Goal: Task Accomplishment & Management: Manage account settings

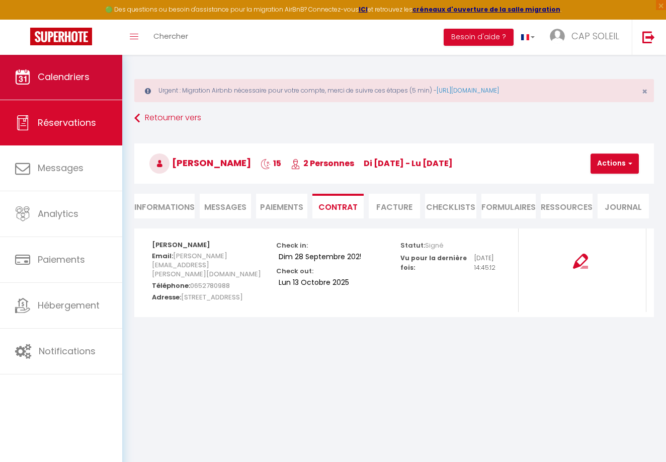
click at [75, 69] on link "Calendriers" at bounding box center [61, 76] width 122 height 45
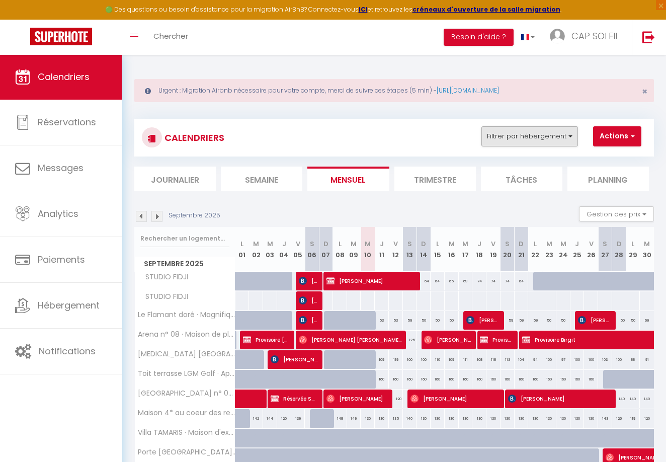
click at [515, 135] on button "Filtrer par hébergement" at bounding box center [529, 136] width 97 height 20
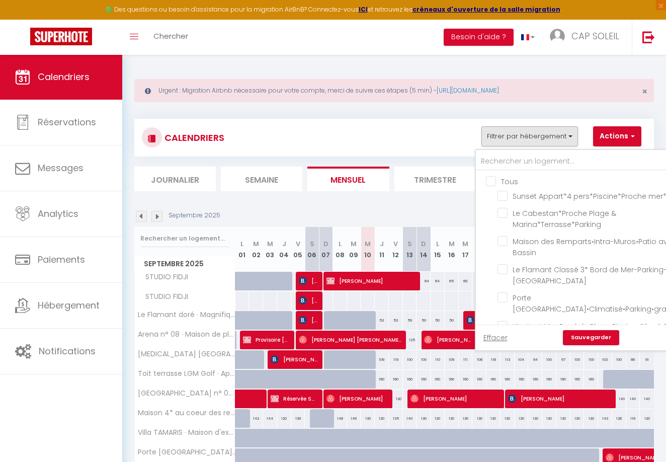
click at [491, 180] on input "Tous" at bounding box center [597, 180] width 222 height 10
checkbox input "true"
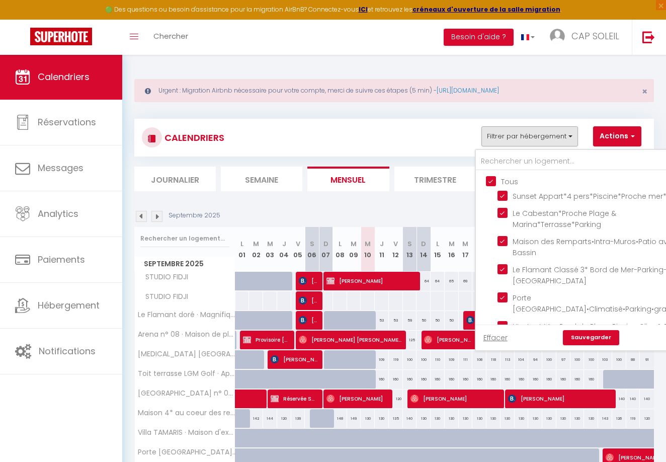
checkbox input "true"
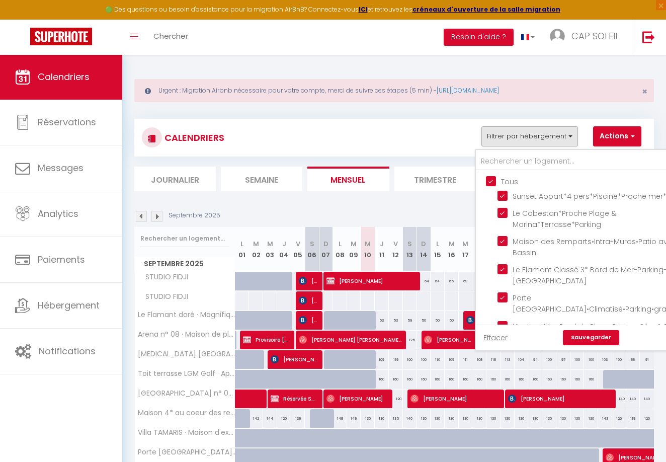
checkbox input "true"
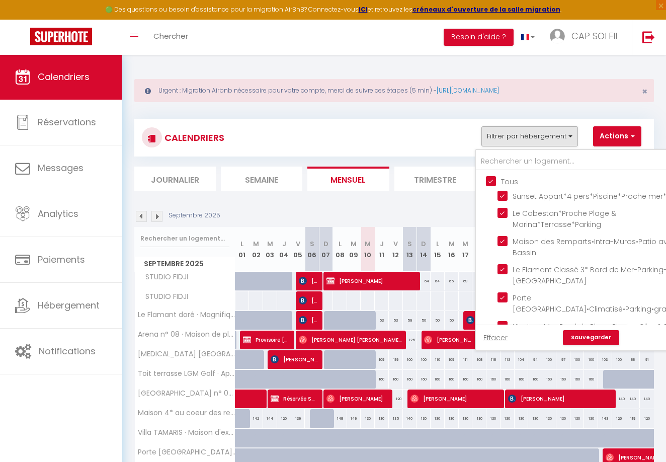
checkbox input "true"
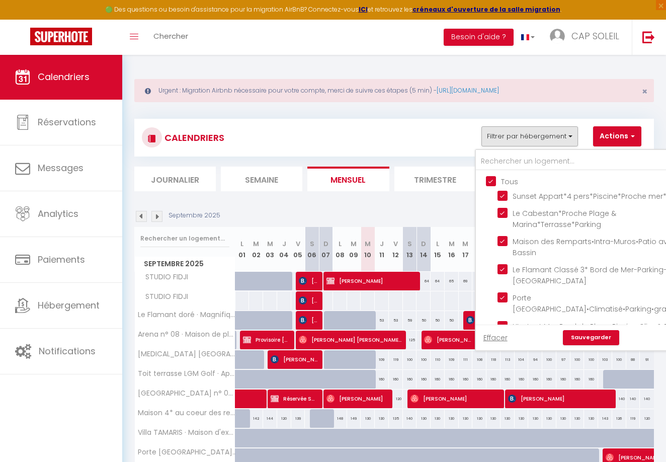
checkbox input "true"
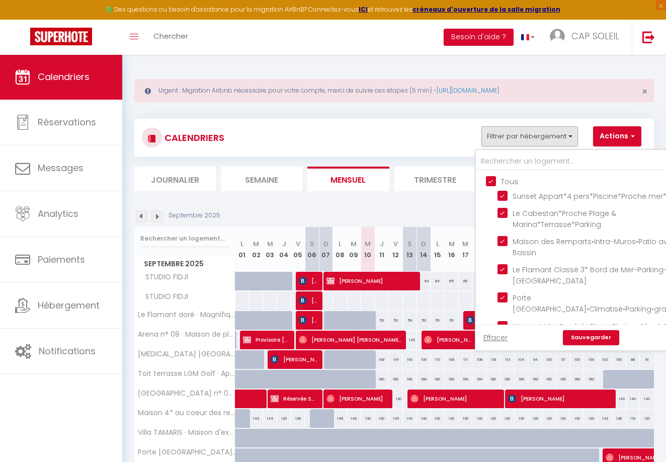
checkbox input "true"
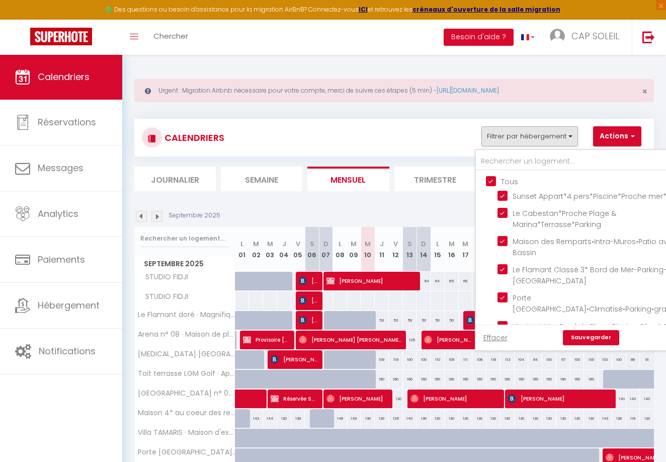
checkbox input "true"
click at [491, 180] on input "Tous" at bounding box center [597, 180] width 222 height 10
checkbox input "false"
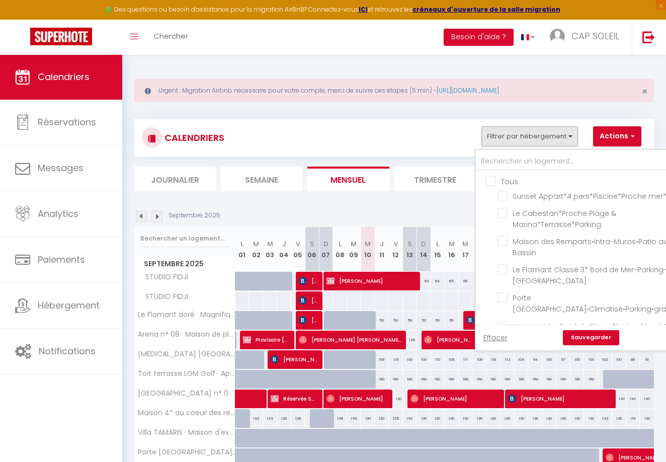
checkbox input "false"
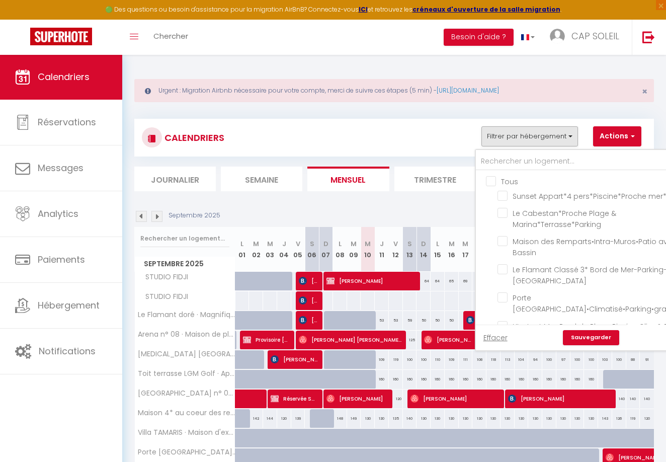
checkbox input "false"
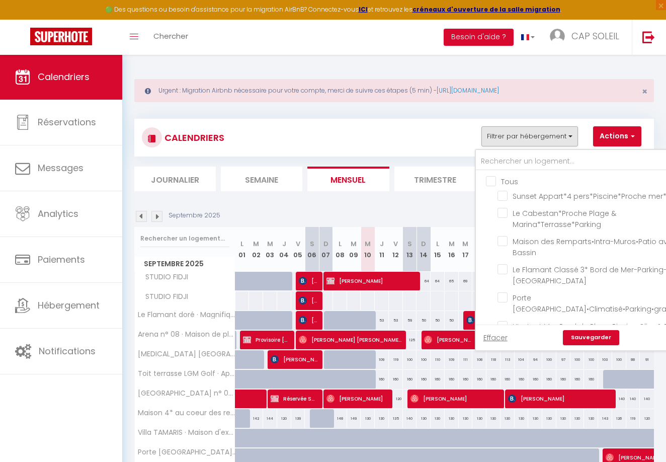
checkbox input "false"
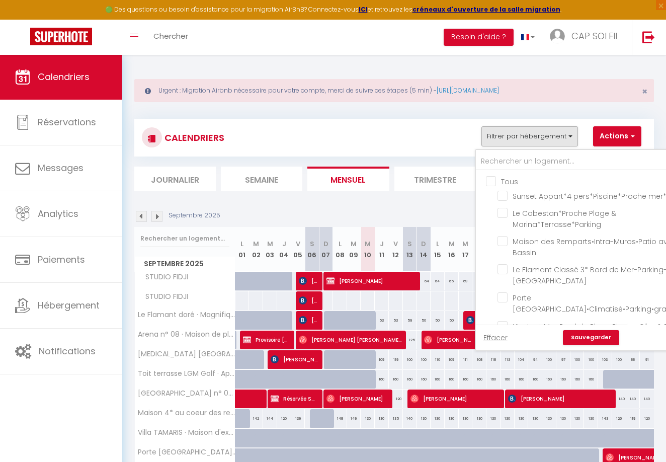
checkbox input "false"
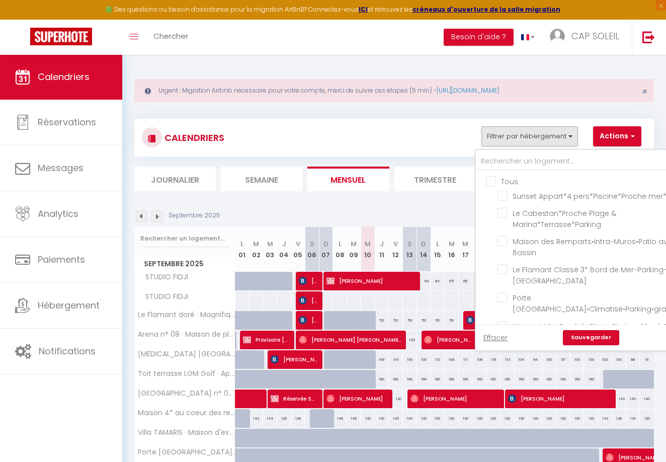
checkbox input "false"
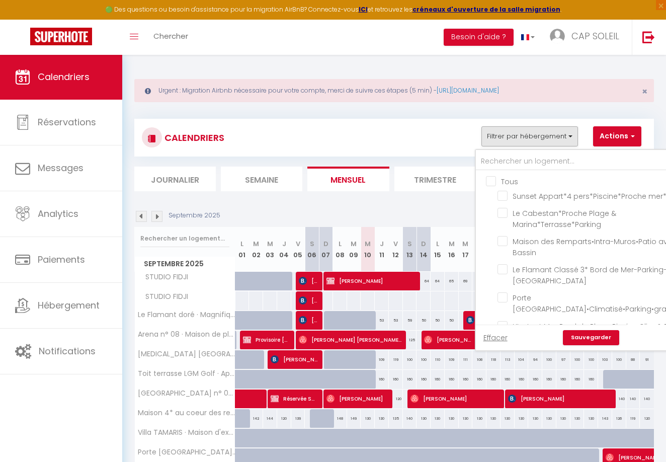
checkbox input "false"
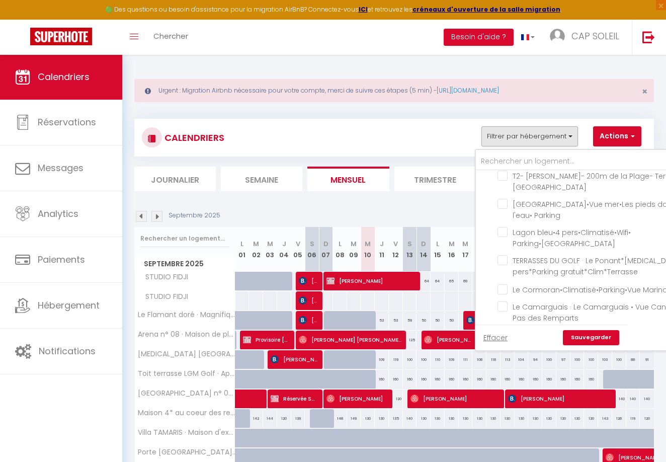
scroll to position [197, 0]
click at [501, 207] on input "[GEOGRAPHIC_DATA]•Vue mer•Les pieds dans l'eau• Parking" at bounding box center [595, 202] width 197 height 10
checkbox input "true"
click at [592, 340] on link "Sauvegarder" at bounding box center [591, 337] width 56 height 15
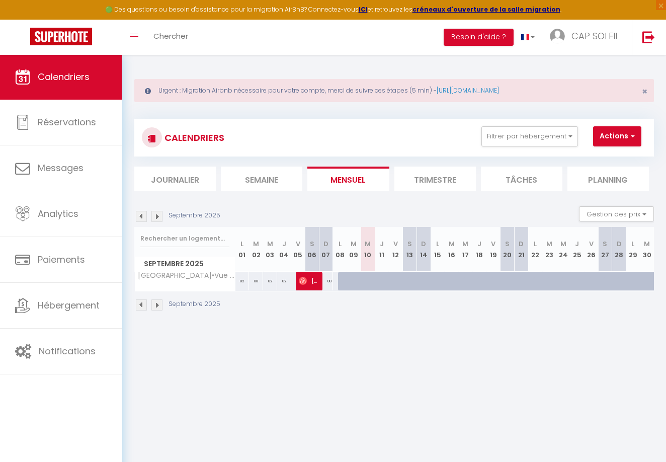
click at [140, 215] on img at bounding box center [141, 216] width 11 height 11
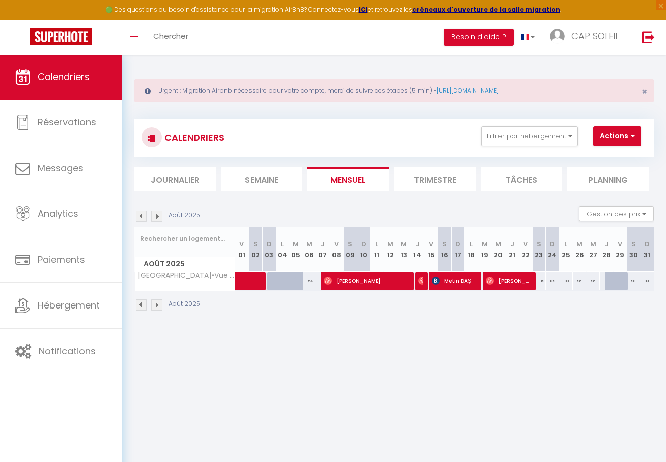
click at [140, 215] on img at bounding box center [141, 216] width 11 height 11
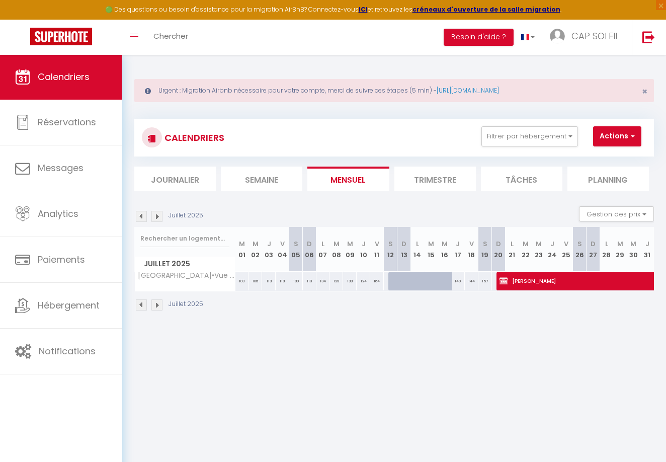
click at [158, 217] on img at bounding box center [156, 216] width 11 height 11
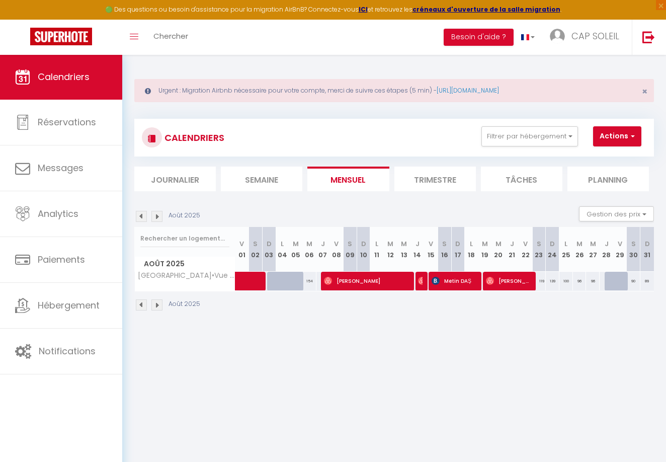
click at [366, 278] on span "[PERSON_NAME]" at bounding box center [367, 280] width 86 height 19
select select "OK"
select select "0"
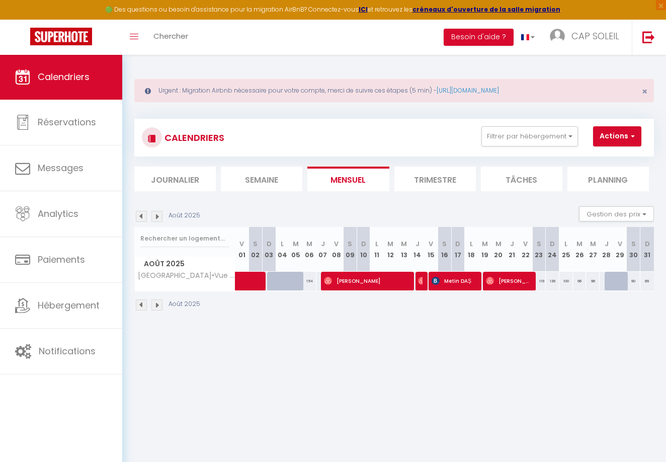
select select "1"
select select
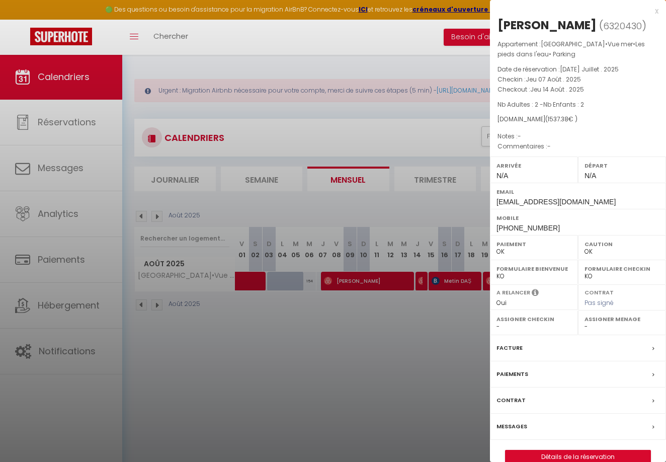
click at [421, 280] on div at bounding box center [333, 231] width 666 height 462
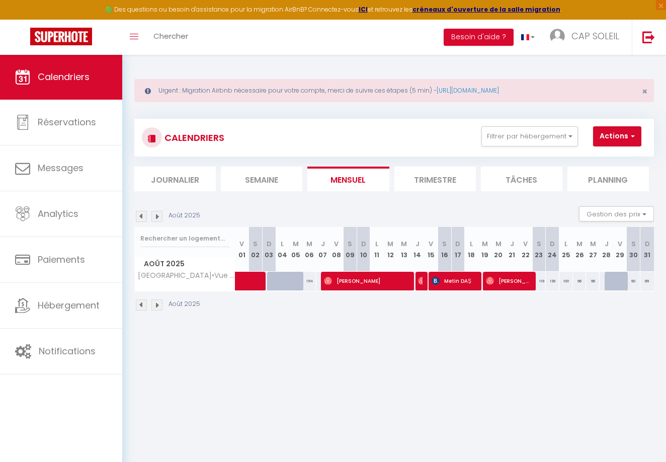
click at [421, 280] on img at bounding box center [422, 281] width 8 height 8
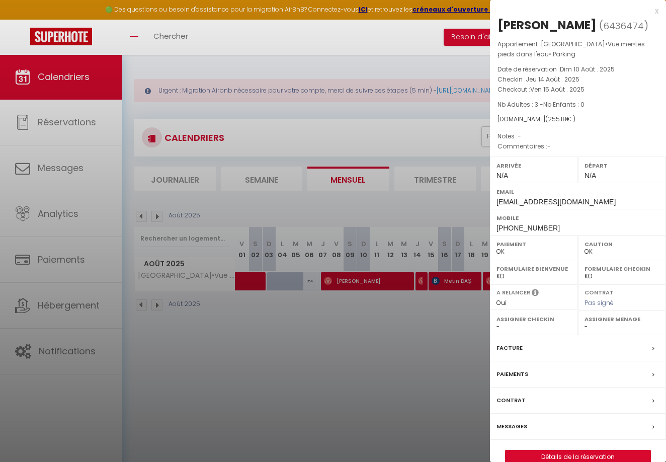
click at [444, 281] on div at bounding box center [333, 231] width 666 height 462
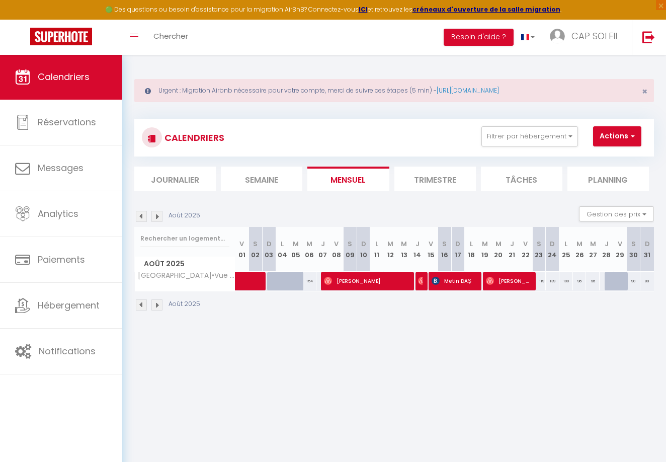
click at [444, 281] on span "Metin DAŞ" at bounding box center [453, 280] width 45 height 19
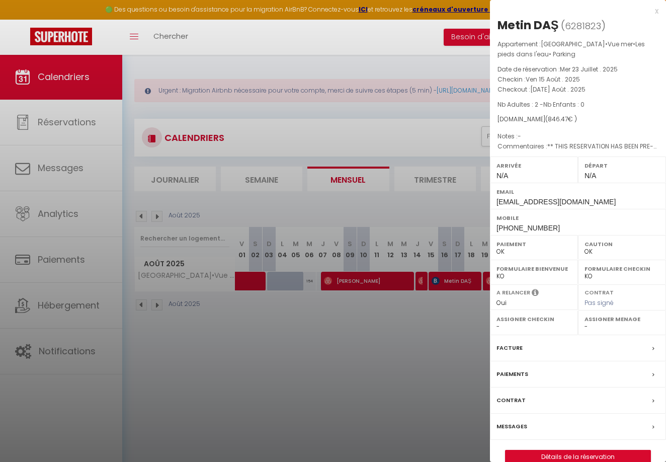
click at [466, 306] on div at bounding box center [333, 231] width 666 height 462
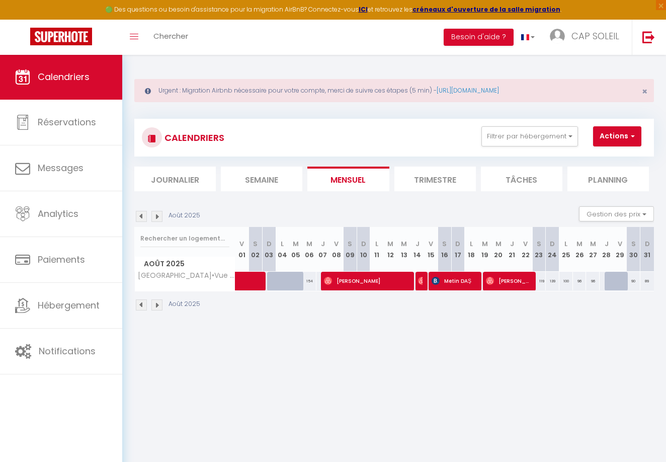
click at [501, 283] on span "[PERSON_NAME]" at bounding box center [508, 280] width 45 height 19
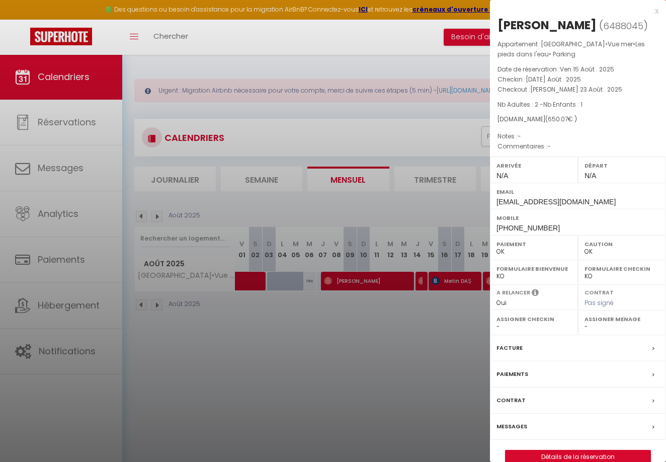
click at [391, 328] on div at bounding box center [333, 231] width 666 height 462
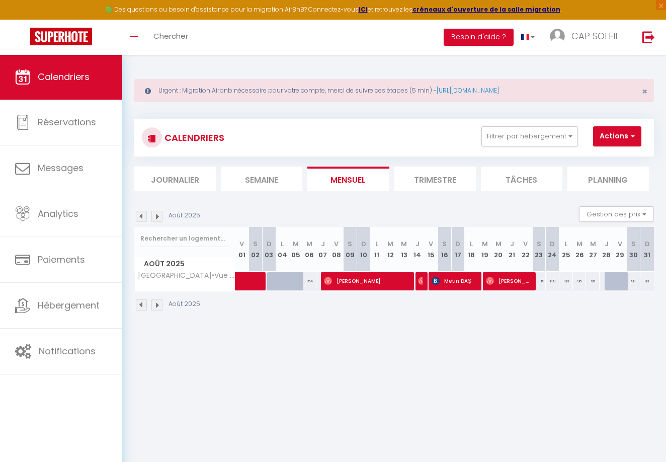
click at [157, 216] on img at bounding box center [156, 216] width 11 height 11
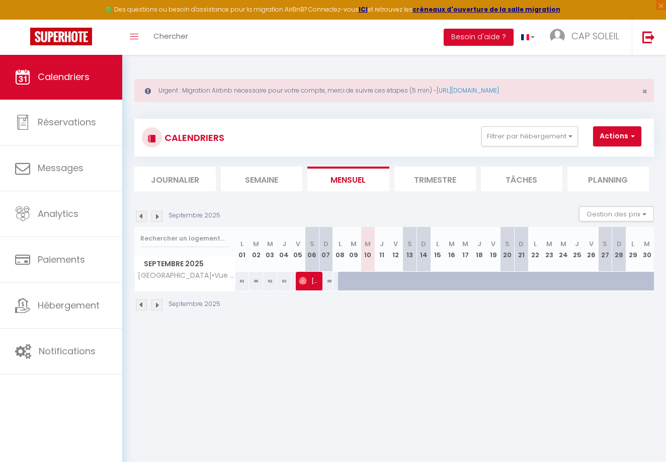
click at [141, 215] on img at bounding box center [141, 216] width 11 height 11
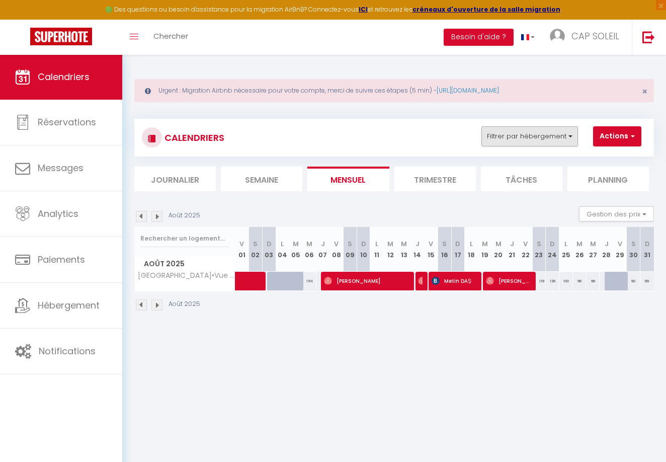
click at [536, 135] on button "Filtrer par hébergement" at bounding box center [529, 136] width 97 height 20
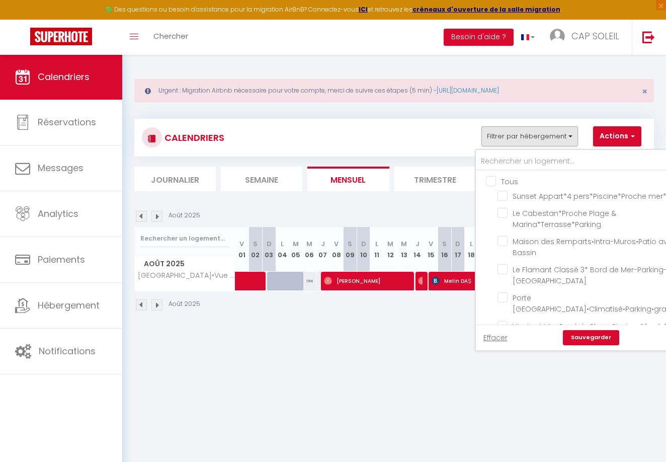
click at [488, 175] on input "Tous" at bounding box center [597, 180] width 222 height 10
checkbox input "true"
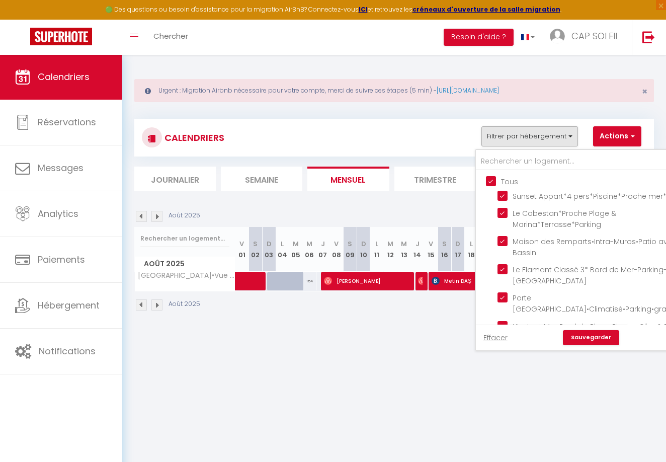
checkbox input "true"
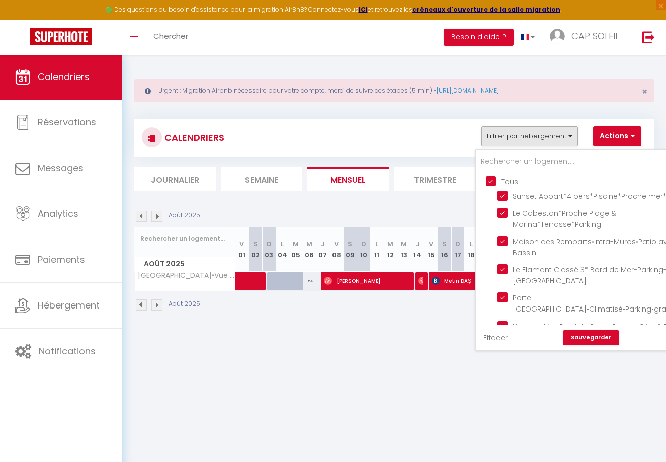
checkbox input "true"
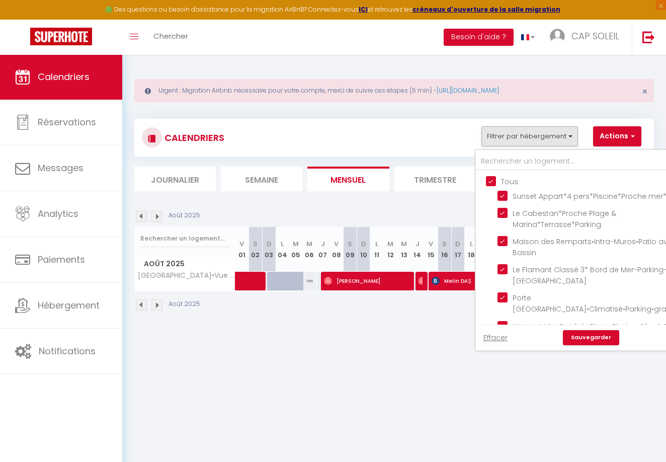
checkbox input "true"
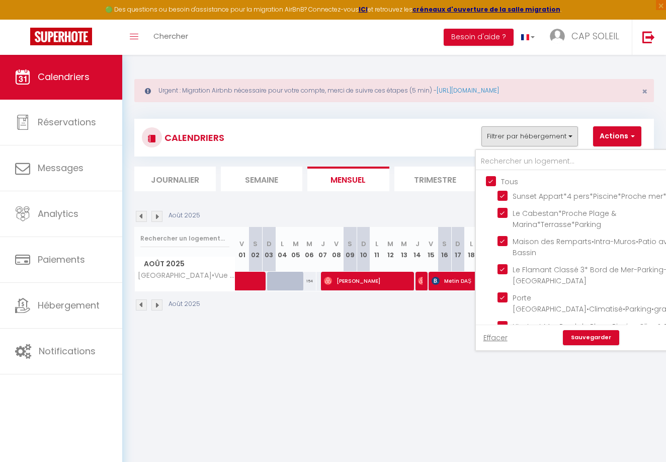
checkbox input "true"
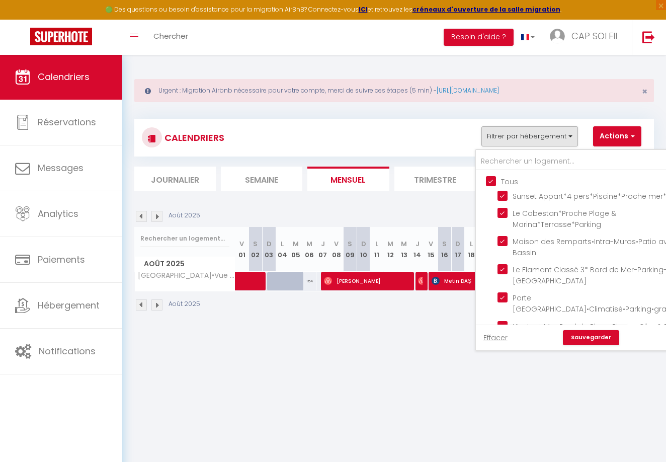
checkbox input "true"
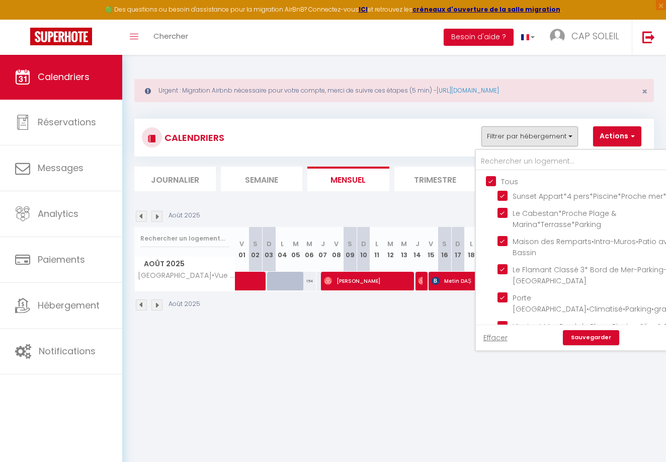
click at [587, 333] on link "Sauvegarder" at bounding box center [591, 337] width 56 height 15
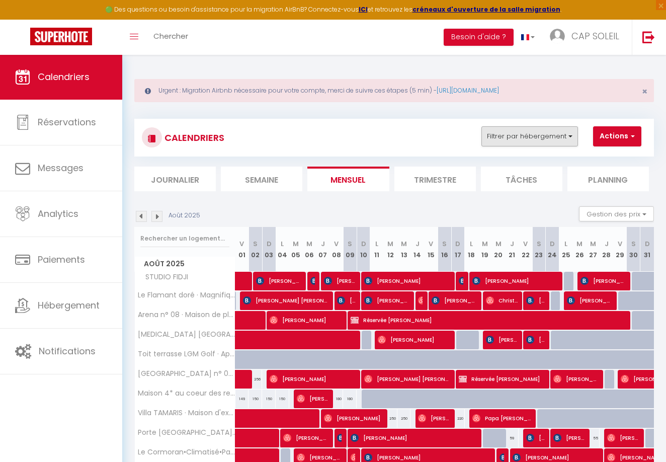
click at [525, 133] on button "Filtrer par hébergement" at bounding box center [529, 136] width 97 height 20
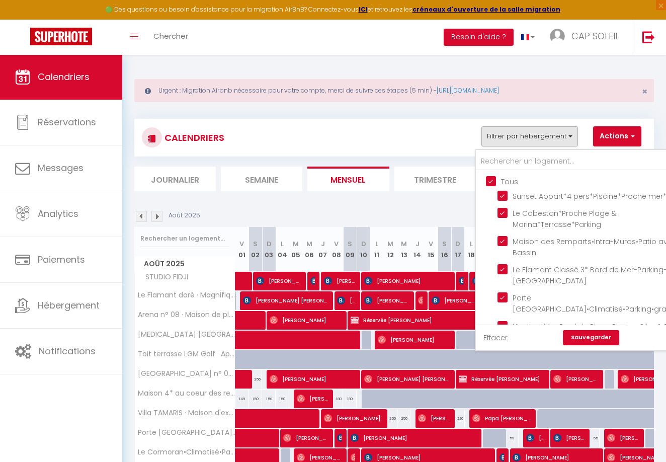
click at [490, 180] on input "Tous" at bounding box center [597, 180] width 222 height 10
checkbox input "false"
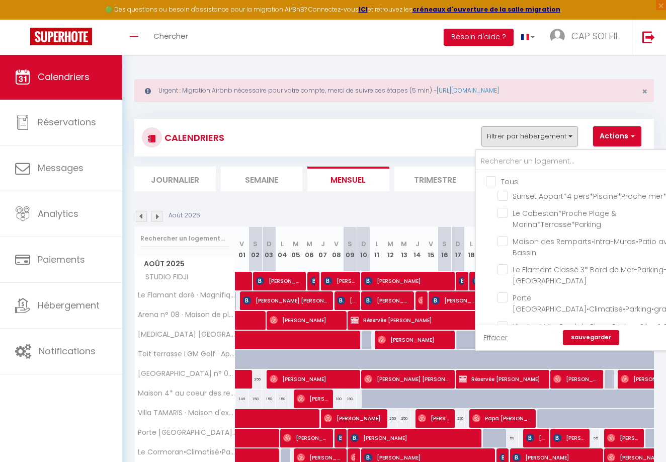
checkbox input "false"
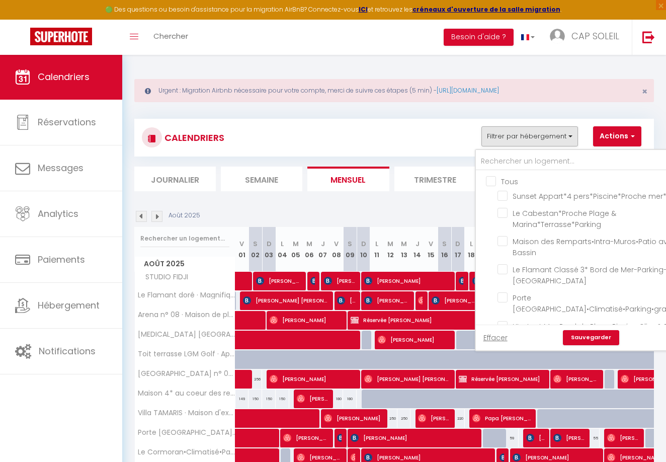
checkbox input "false"
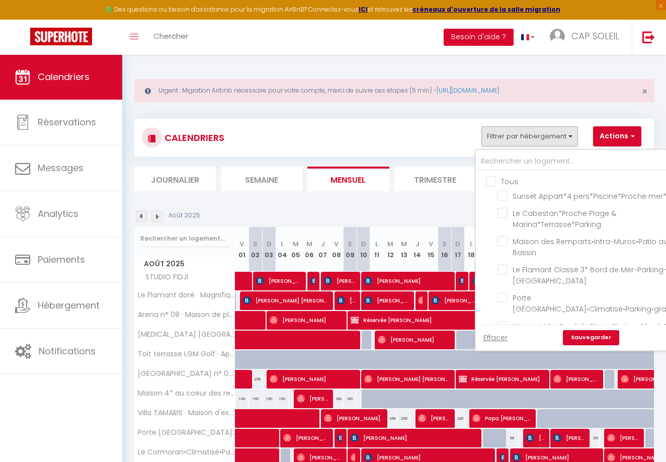
checkbox input "false"
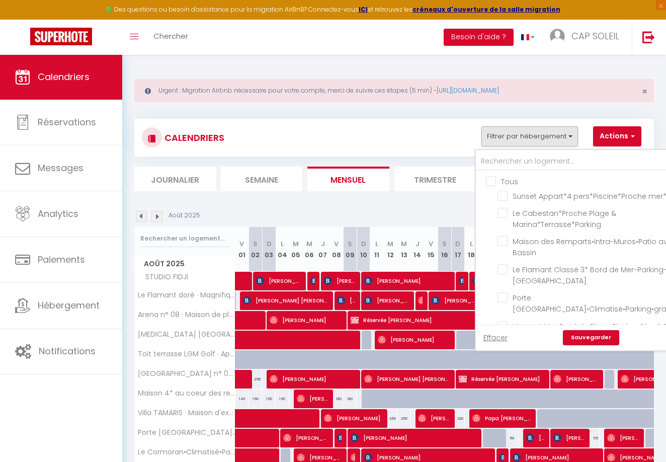
checkbox input "false"
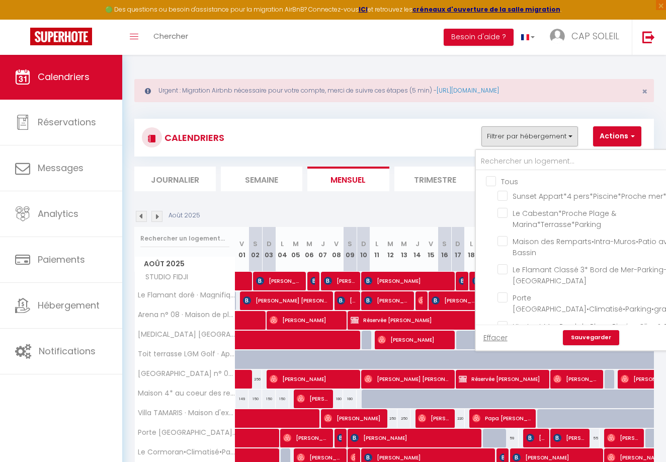
checkbox input "false"
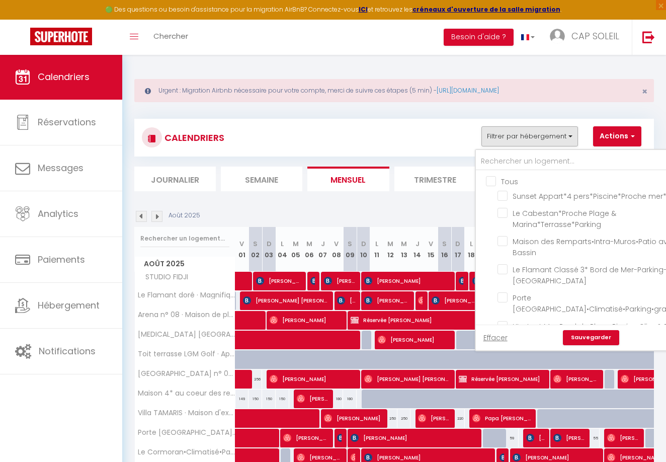
checkbox input "false"
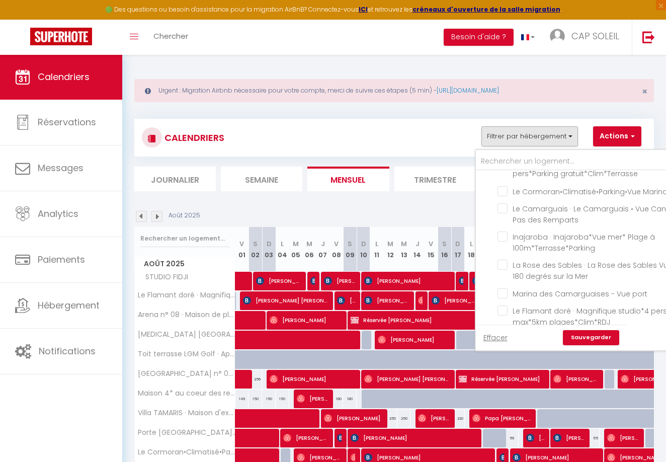
scroll to position [294, 0]
click at [502, 269] on input "La Rose des Sables · La Rose des Sables Vue à 180 degrés sur la Mer" at bounding box center [595, 264] width 197 height 10
checkbox input "true"
click at [598, 337] on link "Sauvegarder" at bounding box center [591, 337] width 56 height 15
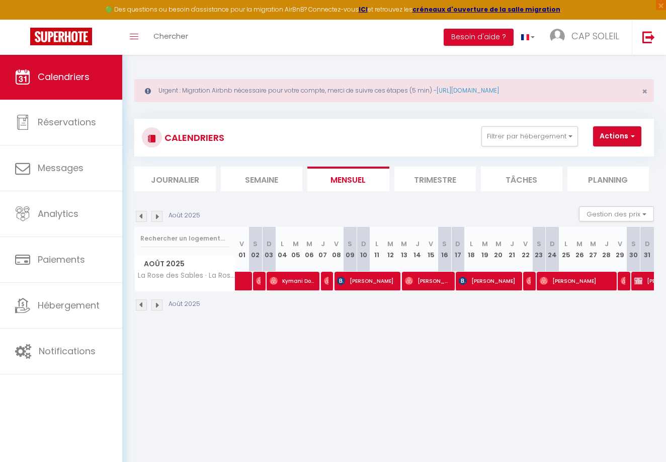
click at [140, 214] on img at bounding box center [141, 216] width 11 height 11
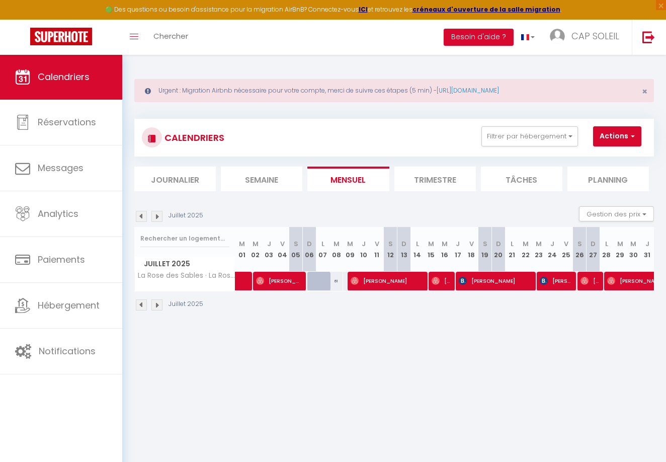
click at [140, 214] on img at bounding box center [141, 216] width 11 height 11
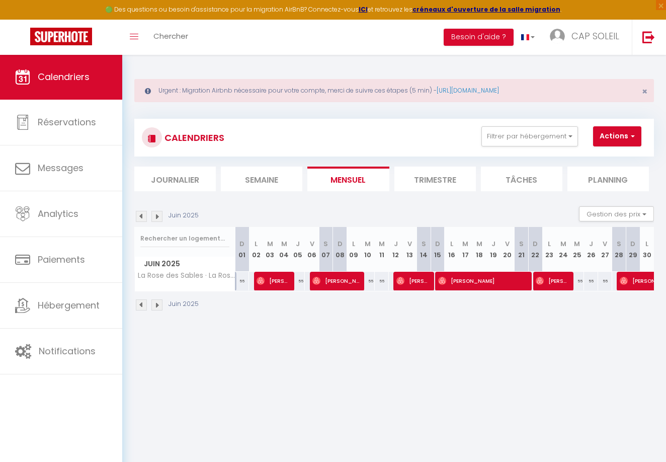
click at [140, 214] on img at bounding box center [141, 216] width 11 height 11
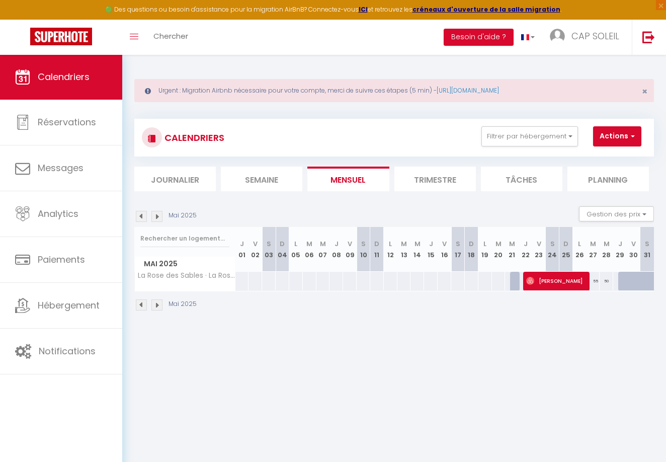
click at [535, 284] on span "[PERSON_NAME]" at bounding box center [555, 280] width 59 height 19
